Goal: Task Accomplishment & Management: Use online tool/utility

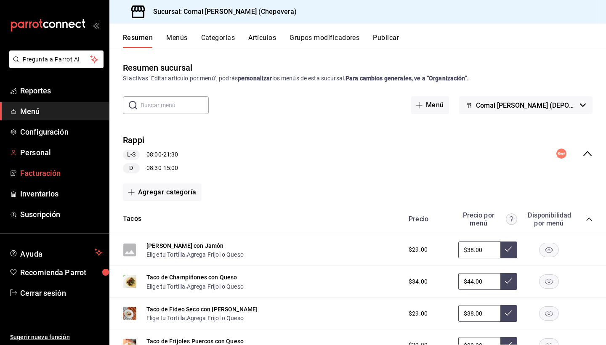
click at [52, 169] on span "Facturación" at bounding box center [61, 172] width 82 height 11
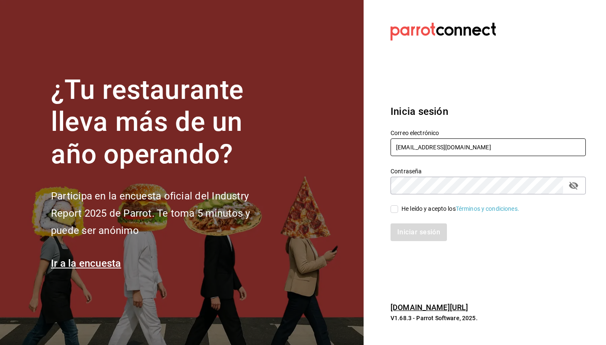
type input "[EMAIL_ADDRESS][DOMAIN_NAME]"
click at [528, 205] on div "He leído y acepto los Términos y condiciones." at bounding box center [488, 209] width 195 height 9
click at [393, 213] on input "He leído y acepto los Términos y condiciones." at bounding box center [395, 209] width 8 height 8
checkbox input "true"
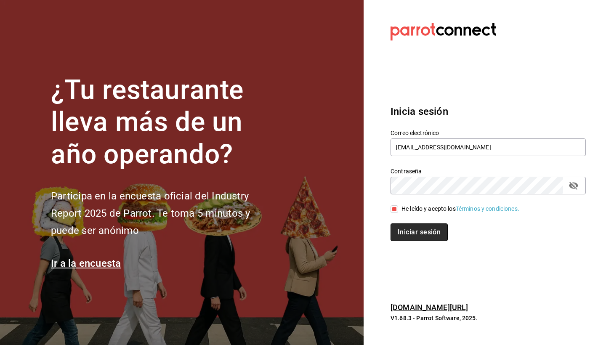
click at [410, 228] on button "Iniciar sesión" at bounding box center [419, 232] width 57 height 18
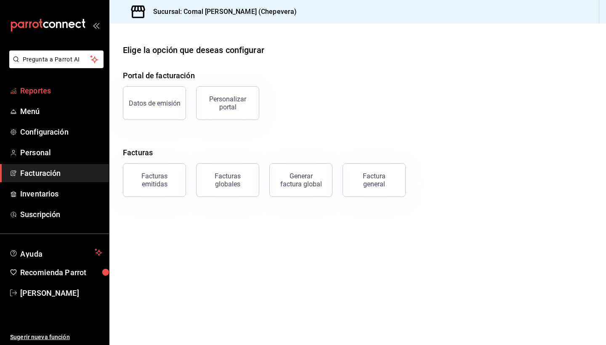
click at [50, 93] on span "Reportes" at bounding box center [61, 90] width 82 height 11
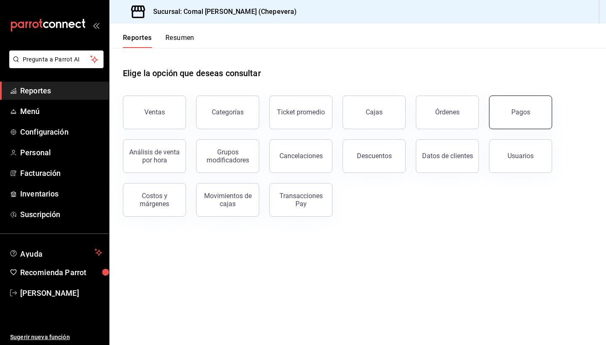
click at [502, 123] on button "Pagos" at bounding box center [520, 113] width 63 height 34
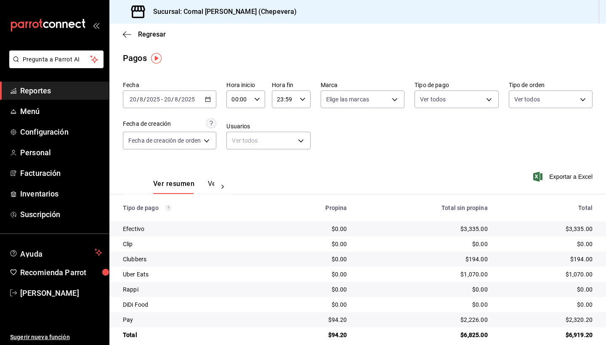
click at [414, 195] on th "Total sin propina" at bounding box center [423, 207] width 141 height 27
click at [32, 106] on span "Menú" at bounding box center [61, 111] width 82 height 11
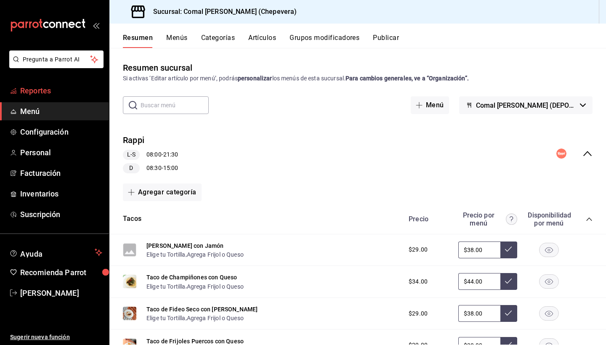
click at [38, 90] on span "Reportes" at bounding box center [61, 90] width 82 height 11
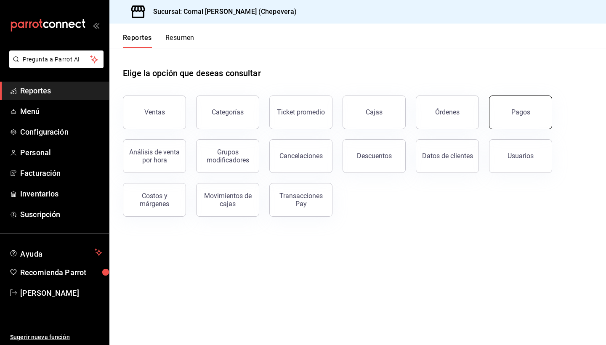
click at [521, 113] on div "Pagos" at bounding box center [520, 112] width 19 height 8
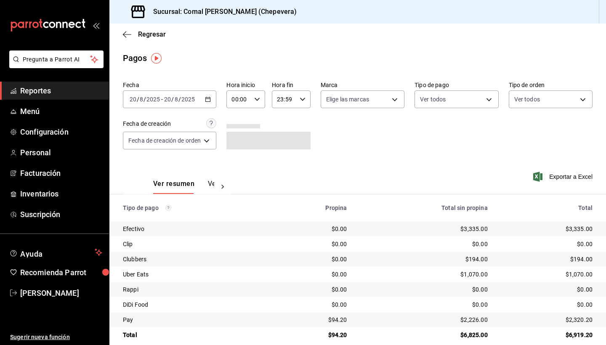
click at [207, 103] on div "2025-08-20 20 / 8 / 2025 - 2025-08-20 20 / 8 / 2025" at bounding box center [169, 99] width 93 height 18
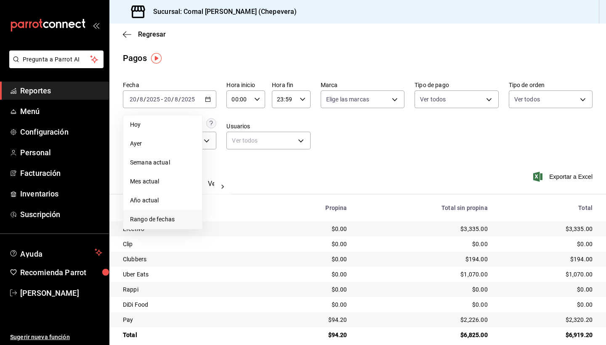
click at [165, 218] on span "Rango de fechas" at bounding box center [162, 219] width 65 height 9
click at [309, 151] on button "3" at bounding box center [309, 155] width 15 height 15
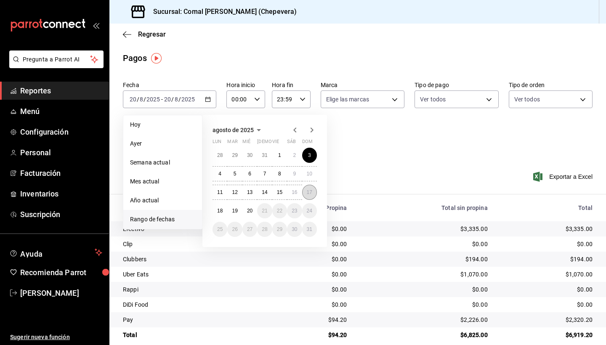
click at [307, 196] on button "17" at bounding box center [309, 192] width 15 height 15
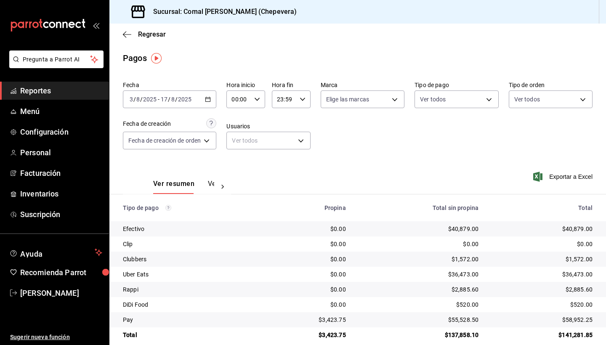
click at [208, 103] on div "2025-08-03 3 / 8 / 2025 - 2025-08-17 17 / 8 / 2025" at bounding box center [169, 99] width 93 height 18
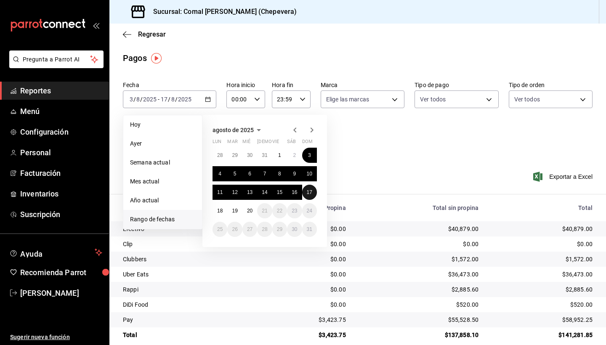
click at [308, 188] on button "17" at bounding box center [309, 192] width 15 height 15
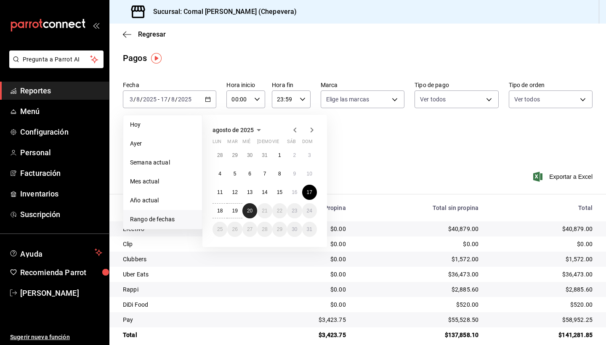
click at [249, 210] on abbr "20" at bounding box center [249, 211] width 5 height 6
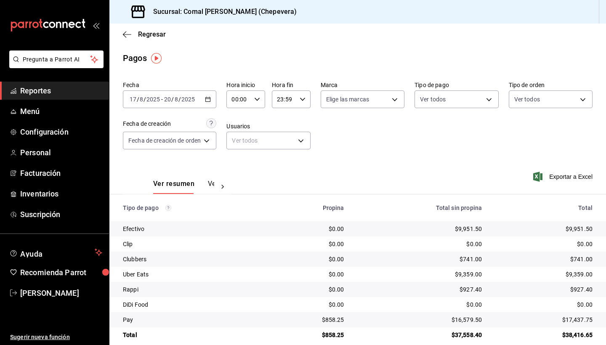
click at [401, 153] on div "Fecha 2025-08-17 17 / 8 / 2025 - 2025-08-20 20 / 8 / 2025 Hora inicio 00:00 Hor…" at bounding box center [358, 119] width 470 height 82
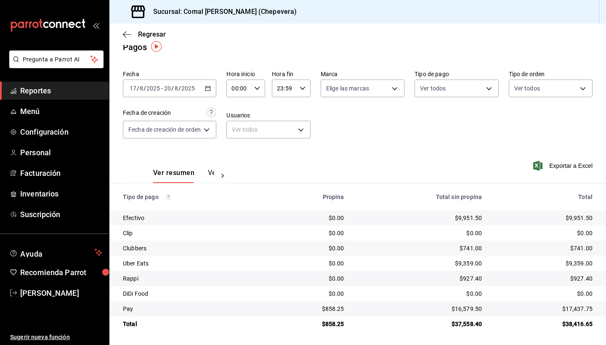
scroll to position [11, 0]
click at [451, 216] on div "$9,951.50" at bounding box center [420, 218] width 125 height 8
